Goal: Task Accomplishment & Management: Complete application form

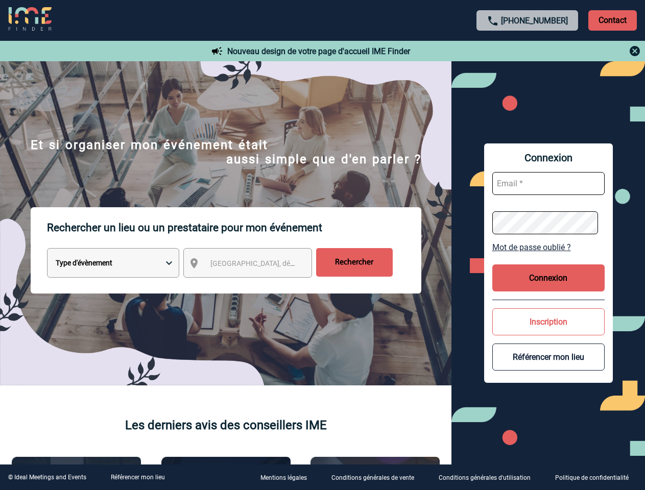
click at [322, 245] on p "Rechercher un lieu ou un prestataire pour mon événement" at bounding box center [234, 227] width 374 height 41
click at [612, 20] on p "Contact" at bounding box center [612, 20] width 48 height 20
click at [527, 51] on div at bounding box center [527, 51] width 227 height 12
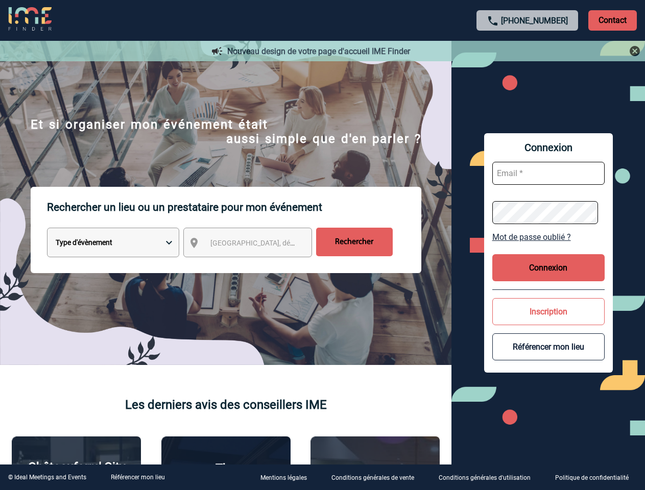
click at [257, 265] on div at bounding box center [306, 232] width 612 height 465
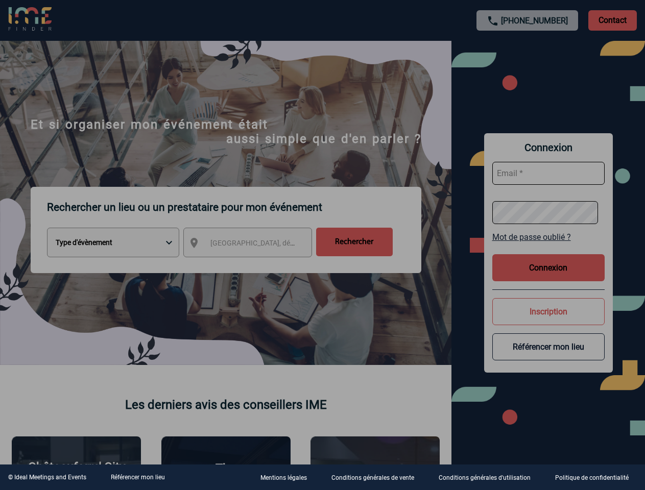
click at [548, 247] on div at bounding box center [322, 245] width 645 height 490
click at [548, 278] on div at bounding box center [322, 245] width 645 height 490
click at [548, 322] on div at bounding box center [322, 245] width 645 height 490
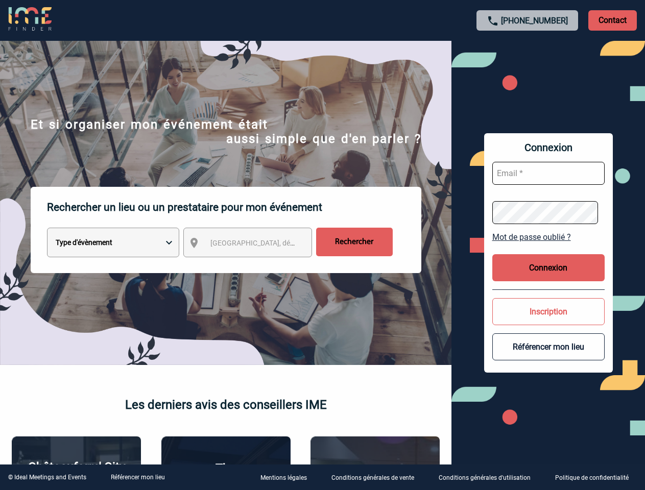
click at [548, 357] on button "Référencer mon lieu" at bounding box center [548, 346] width 112 height 27
click at [137, 477] on link "Référencer mon lieu" at bounding box center [138, 477] width 54 height 7
